Goal: Find specific page/section: Find specific page/section

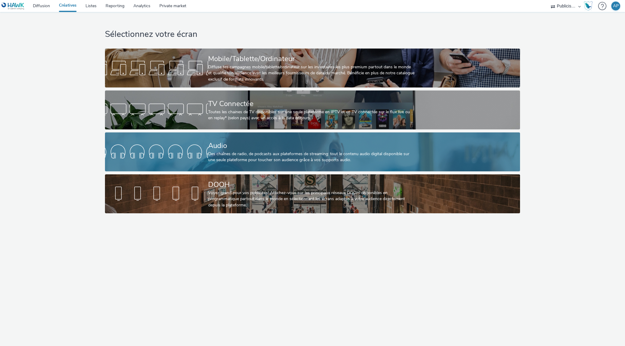
click at [209, 154] on div "Des chaînes de radio, de podcasts aux plateformes de streaming: tout le contenu…" at bounding box center [311, 157] width 206 height 12
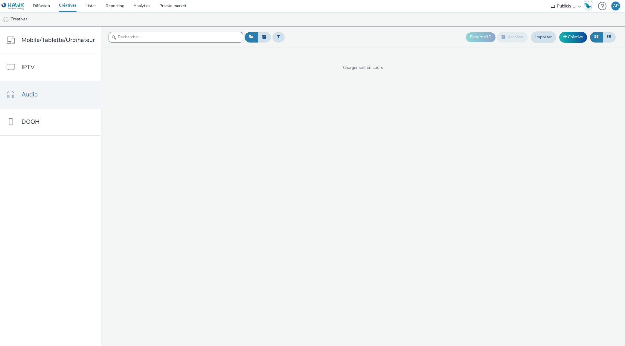
click at [148, 34] on input "text" at bounding box center [176, 37] width 135 height 10
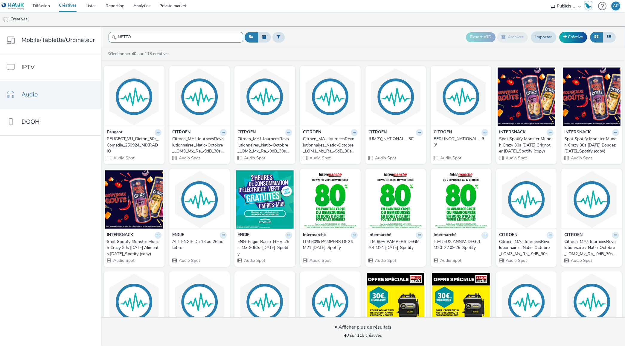
type input "NETTO"
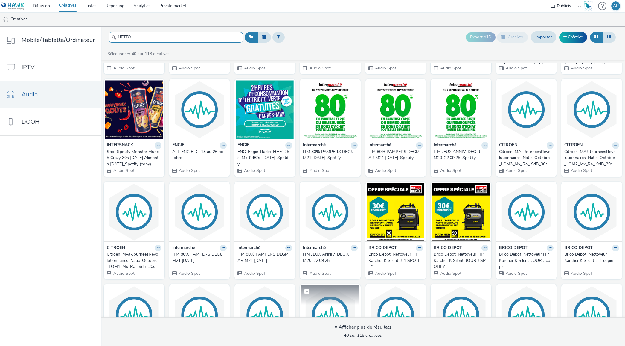
scroll to position [261, 0]
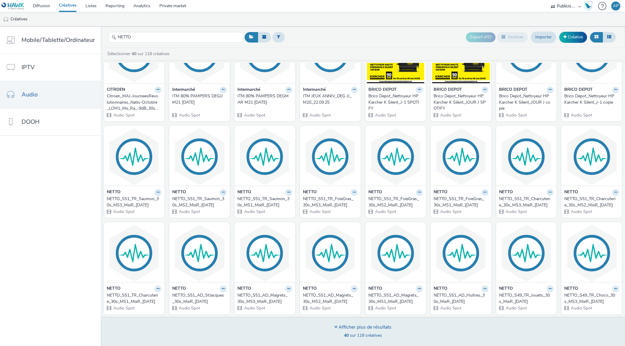
click at [367, 329] on div "Afficher plus de résultats" at bounding box center [363, 327] width 57 height 7
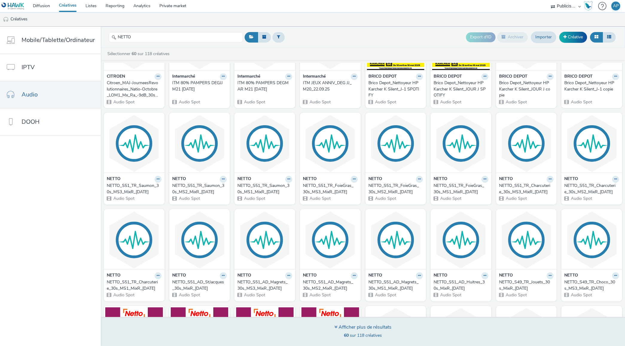
click at [339, 325] on div "Afficher plus de résultats" at bounding box center [363, 327] width 57 height 7
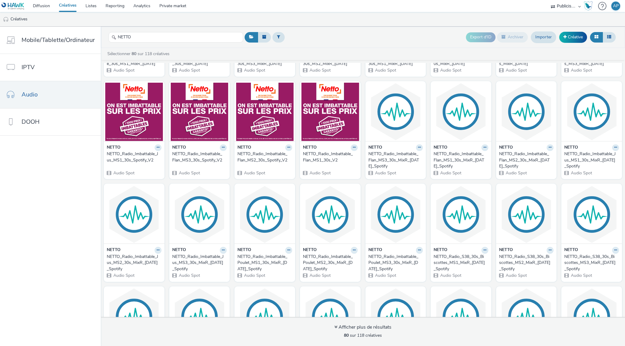
scroll to position [448, 0]
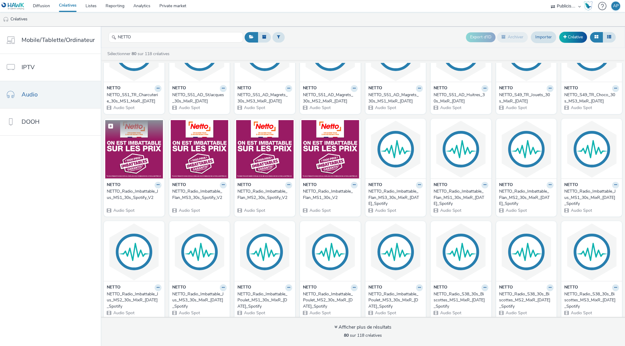
click at [139, 160] on img at bounding box center [134, 149] width 58 height 58
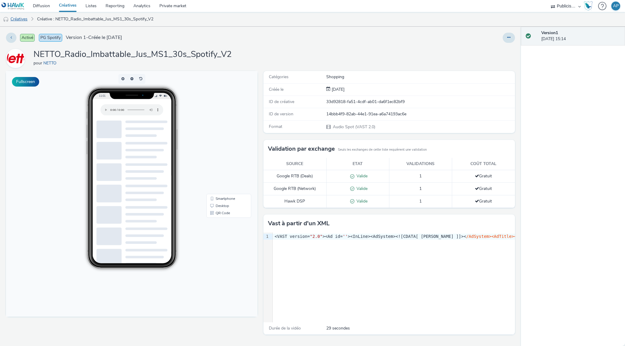
click at [22, 22] on link "Créatives" at bounding box center [15, 19] width 31 height 14
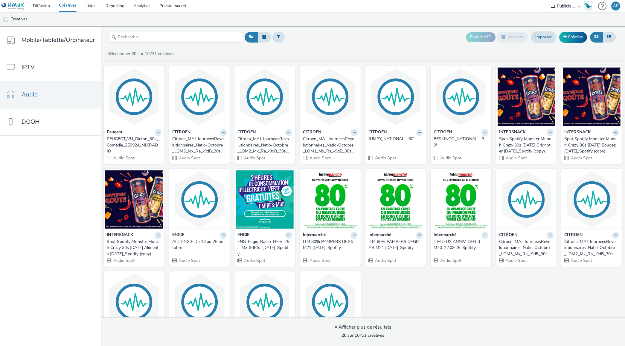
scroll to position [56, 0]
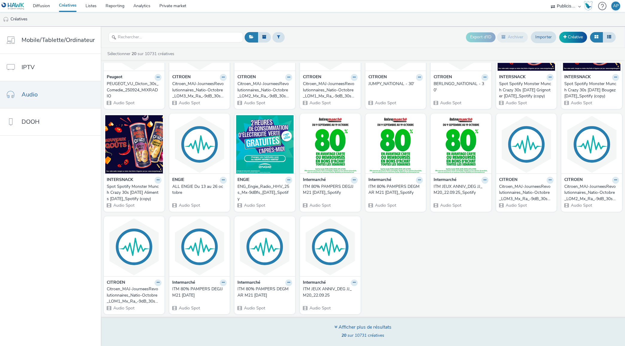
click at [357, 327] on div "Afficher plus de résultats" at bounding box center [363, 327] width 57 height 7
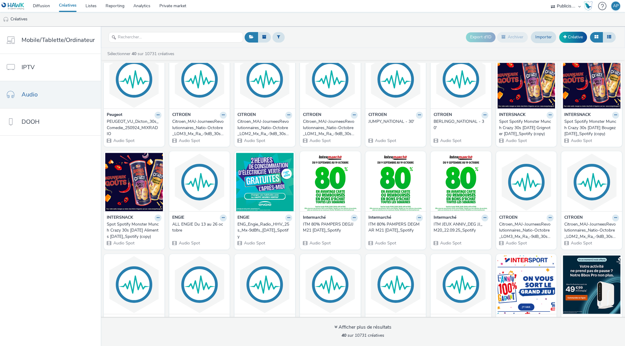
scroll to position [0, 0]
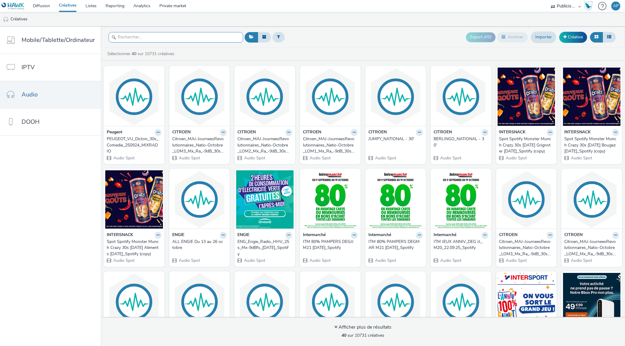
click at [169, 39] on input "text" at bounding box center [176, 37] width 135 height 10
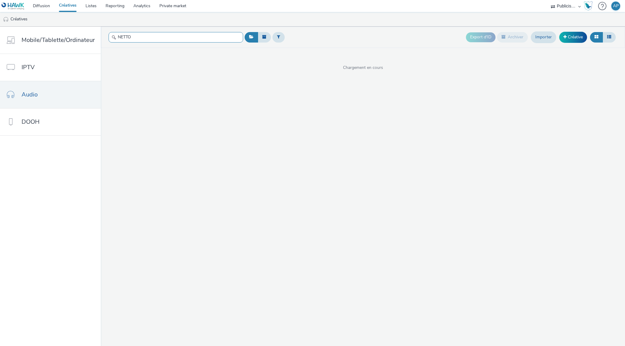
type input "NETTO"
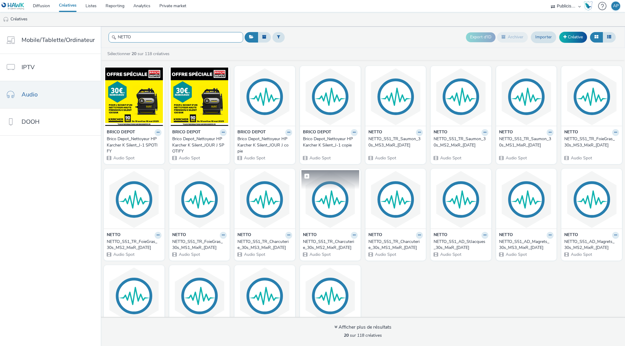
scroll to position [56, 0]
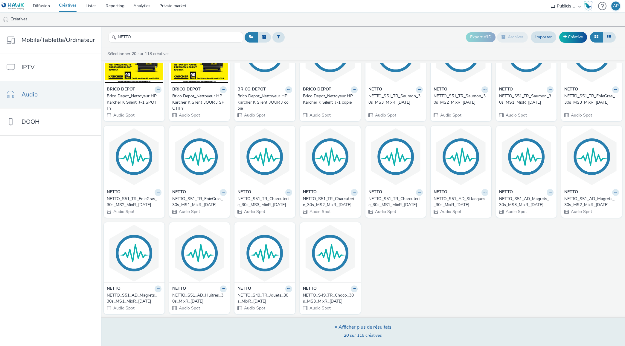
click at [347, 325] on div "Afficher plus de résultats" at bounding box center [363, 327] width 57 height 7
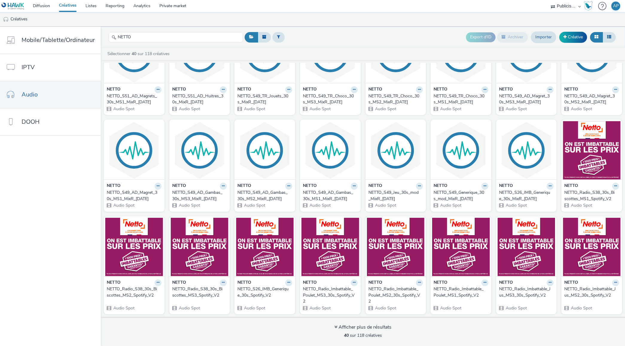
scroll to position [261, 0]
click at [388, 251] on img at bounding box center [396, 247] width 58 height 58
